Goal: Task Accomplishment & Management: Complete application form

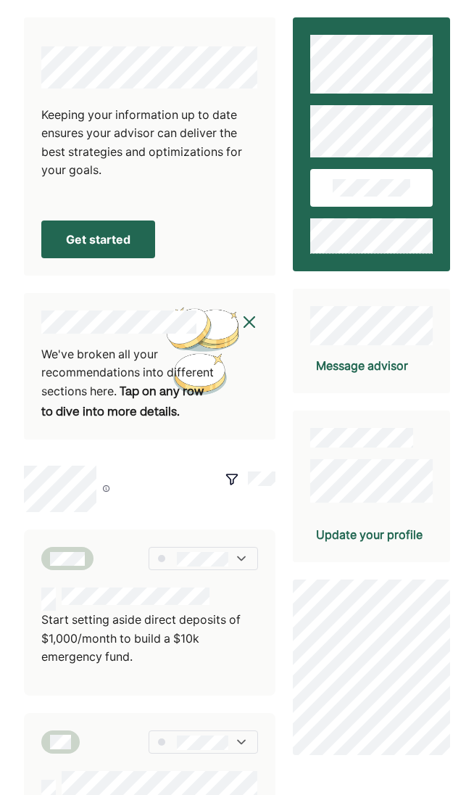
click at [101, 243] on button "Get started" at bounding box center [98, 240] width 114 height 38
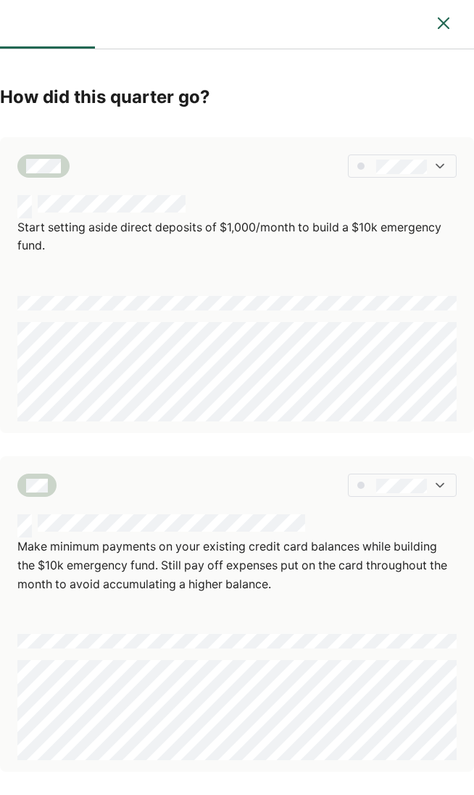
click at [441, 162] on img at bounding box center [440, 166] width 15 height 15
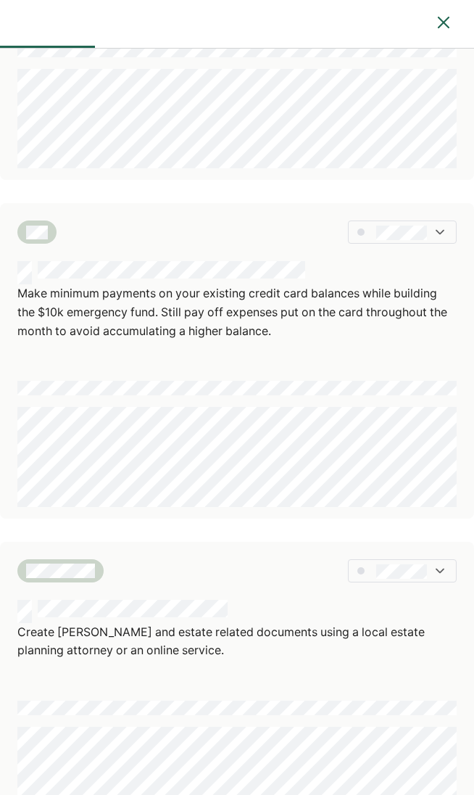
scroll to position [258, 0]
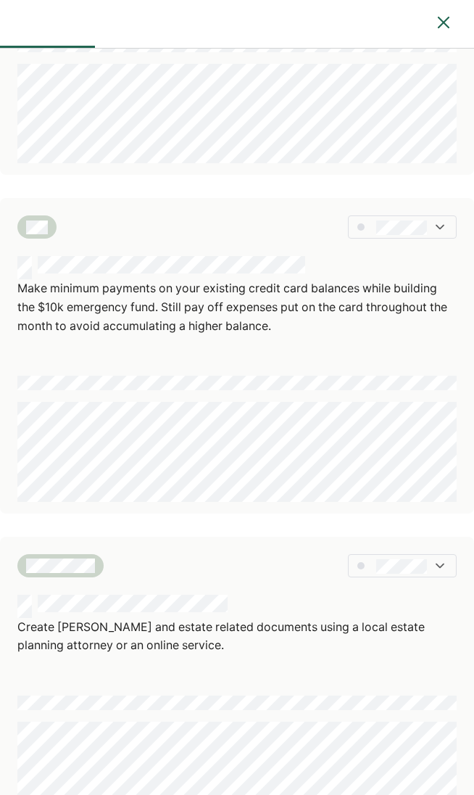
click at [440, 223] on img at bounding box center [440, 227] width 15 height 15
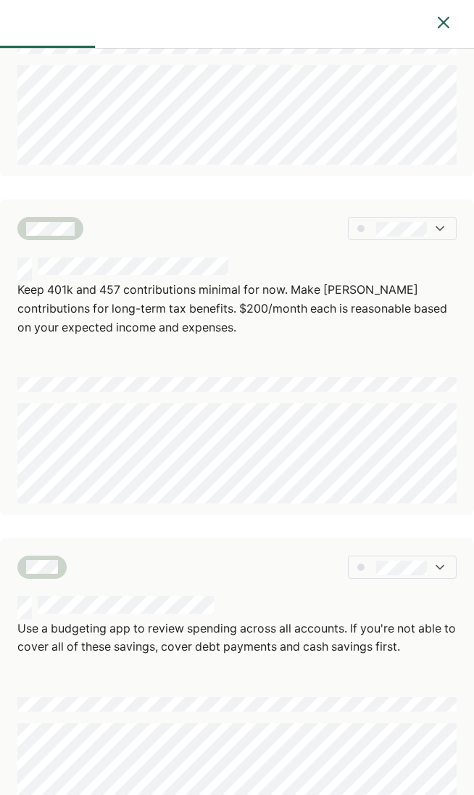
scroll to position [936, 0]
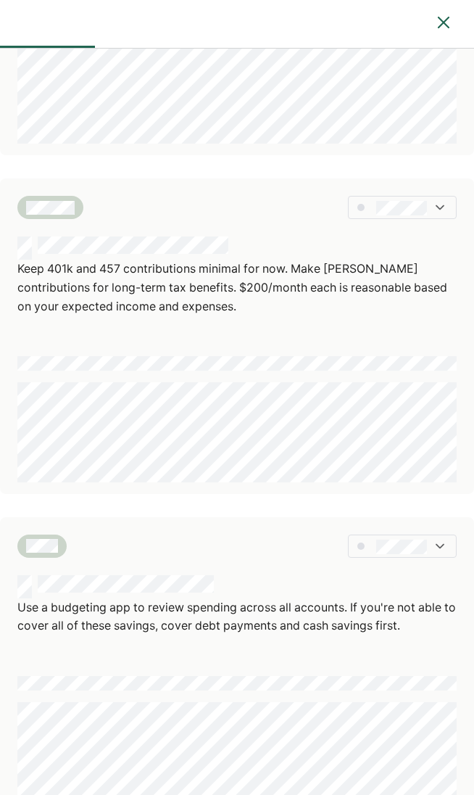
click at [440, 204] on img at bounding box center [440, 207] width 15 height 15
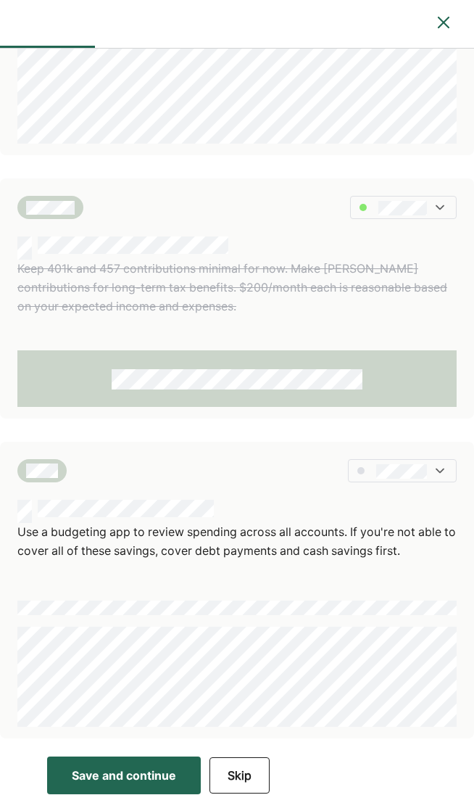
scroll to position [941, 0]
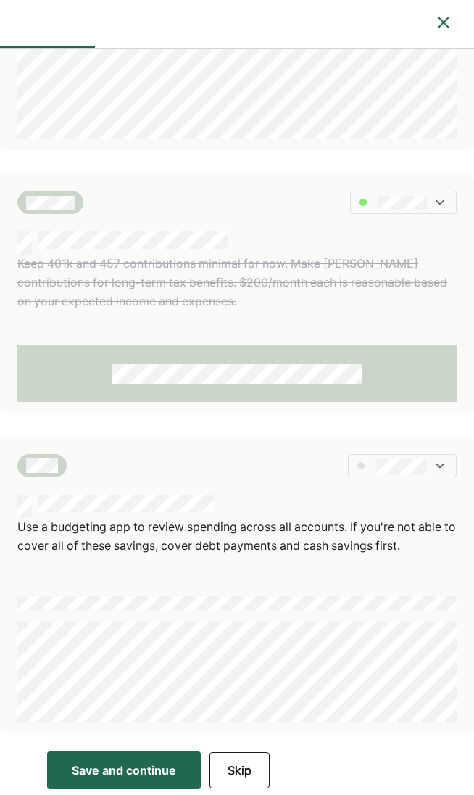
click at [158, 765] on div "Save and continue" at bounding box center [124, 770] width 104 height 17
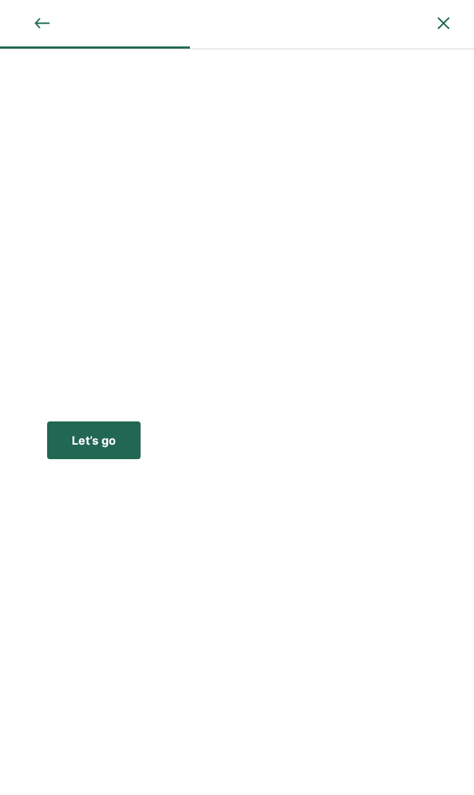
scroll to position [0, 0]
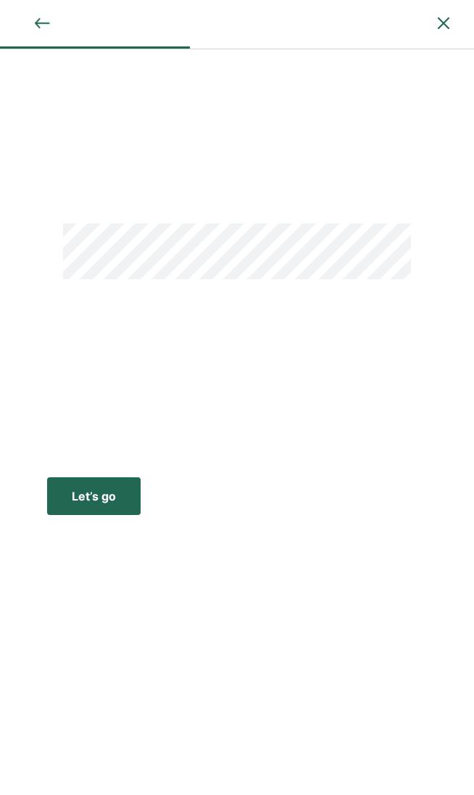
click at [112, 495] on div "Let’s go" at bounding box center [94, 495] width 44 height 17
